Goal: Task Accomplishment & Management: Manage account settings

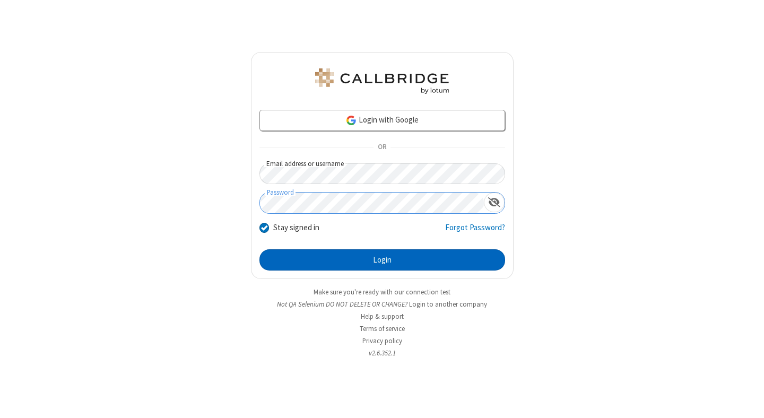
click at [382, 260] on button "Login" at bounding box center [382, 259] width 246 height 21
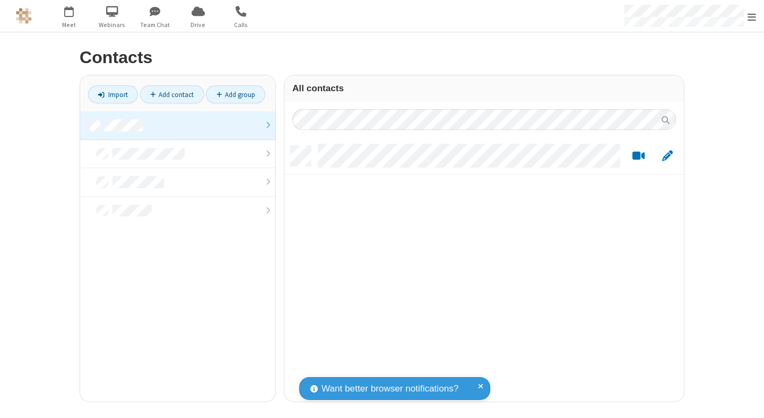
scroll to position [256, 392]
click at [178, 125] on link at bounding box center [177, 125] width 195 height 29
click at [113, 94] on link "Import" at bounding box center [113, 94] width 50 height 18
